Goal: Communication & Community: Share content

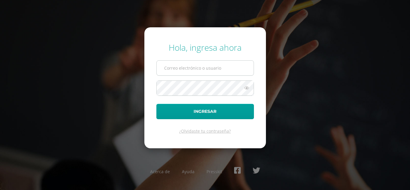
click at [223, 68] on input "text" at bounding box center [205, 68] width 97 height 15
click at [89, 93] on div "Hola, ingresa ahora alejandro_zava Ingresar ¿Olvidaste tu contraseña? Acerca de…" at bounding box center [204, 95] width 387 height 116
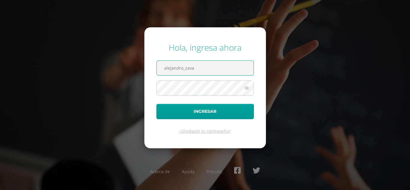
click at [201, 66] on input "alejandro_zava" at bounding box center [205, 68] width 97 height 15
type input "alejandro_zavala@donbosco.edu.gt"
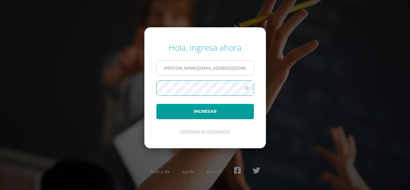
click at [156, 104] on button "Ingresar" at bounding box center [205, 111] width 98 height 15
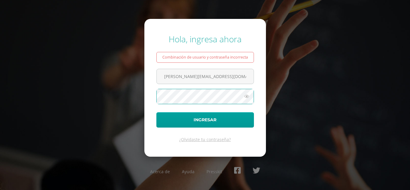
click at [156, 112] on button "Ingresar" at bounding box center [205, 119] width 98 height 15
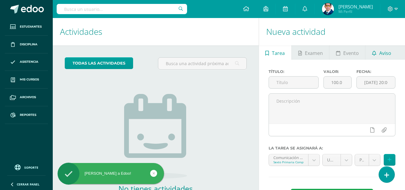
click at [379, 56] on link "Aviso" at bounding box center [382, 52] width 32 height 14
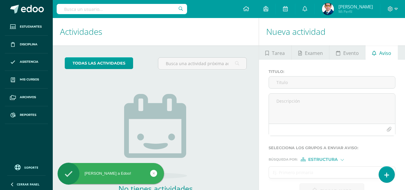
scroll to position [41, 0]
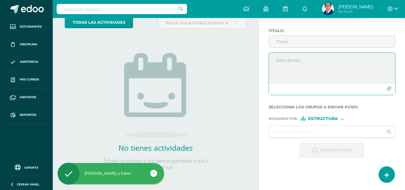
click at [304, 64] on textarea at bounding box center [332, 68] width 126 height 30
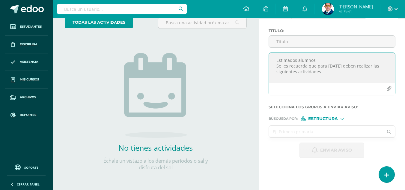
drag, startPoint x: 374, startPoint y: 66, endPoint x: 360, endPoint y: 65, distance: 14.2
click at [360, 65] on textarea "Estimados alumnos Se les recuerda que para mañana deben realizar las siguientes…" at bounding box center [332, 68] width 126 height 30
drag, startPoint x: 375, startPoint y: 65, endPoint x: 361, endPoint y: 63, distance: 14.3
click at [361, 63] on textarea "Estimados alumnos Se les recuerda que para mañana deben realizar las siguientes…" at bounding box center [332, 68] width 126 height 30
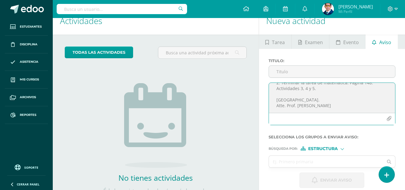
click at [319, 89] on textarea "Estimados alumnos Se les recuerda que para mañana deben terminar las siguientes…" at bounding box center [332, 98] width 126 height 30
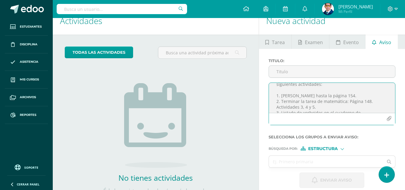
scroll to position [0, 0]
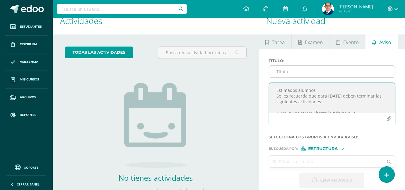
type textarea "Estimados alumnos Se les recuerda que para mañana deben terminar las siguientes…"
click at [309, 74] on input "Titulo :" at bounding box center [332, 72] width 126 height 12
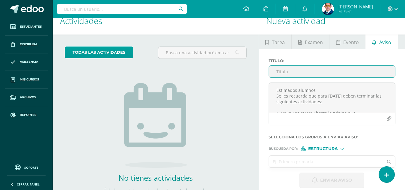
click at [296, 68] on input "Titulo :" at bounding box center [332, 72] width 126 height 12
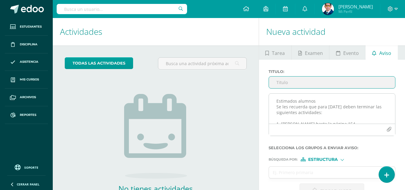
click at [277, 101] on textarea "Estimados alumnos Se les recuerda que para mañana deben terminar las siguientes…" at bounding box center [332, 109] width 126 height 30
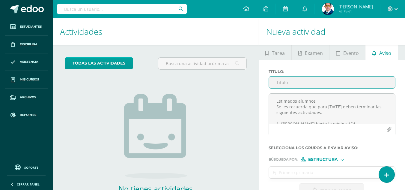
click at [312, 81] on input "Titulo :" at bounding box center [332, 83] width 126 height 12
type input "A"
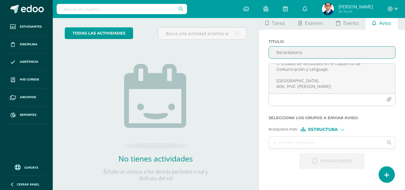
scroll to position [41, 0]
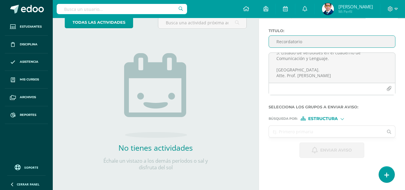
type input "Recordatorio"
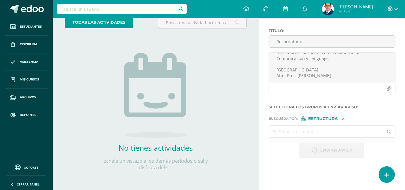
click at [306, 135] on input "text" at bounding box center [326, 132] width 115 height 12
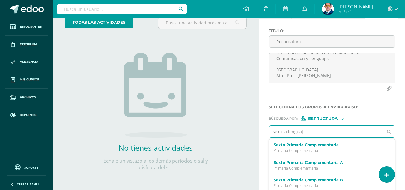
type input "sexto a lenguaje"
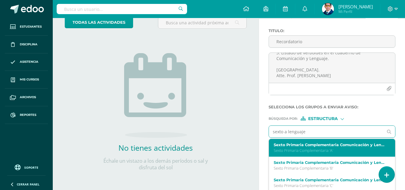
click at [305, 146] on label "Sexto Primaria Complementaria Comunicación y Lenguaje L.1 A" at bounding box center [330, 145] width 112 height 5
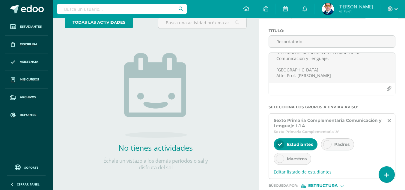
click at [341, 145] on span "Padres" at bounding box center [342, 144] width 15 height 5
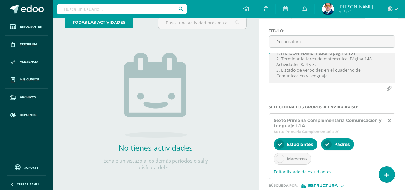
scroll to position [47, 0]
click at [347, 59] on textarea "Estimados alumnos Se les recuerda que para mañana deben terminar las siguientes…" at bounding box center [332, 68] width 126 height 30
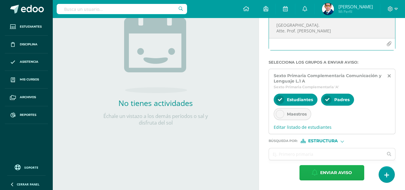
type textarea "Estimados alumnos Se les recuerda que para mañana deben terminar las siguientes…"
click at [330, 174] on span "Enviar aviso" at bounding box center [336, 172] width 32 height 15
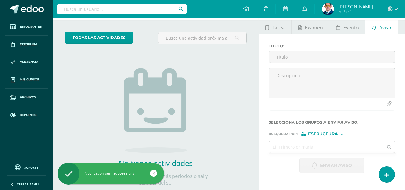
scroll to position [41, 0]
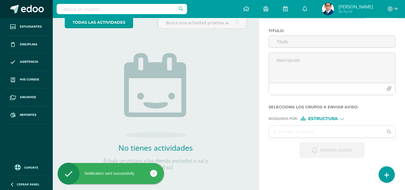
click at [29, 8] on span at bounding box center [32, 9] width 23 height 9
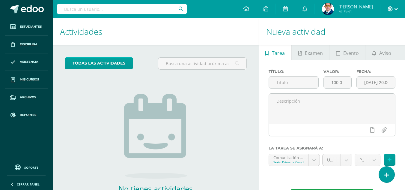
click at [390, 9] on icon at bounding box center [390, 8] width 5 height 5
click at [386, 41] on span "Cerrar sesión" at bounding box center [377, 41] width 27 height 6
